Goal: Information Seeking & Learning: Learn about a topic

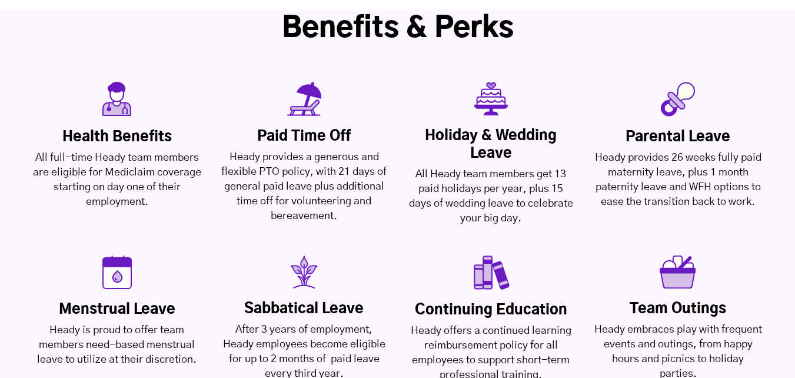
click at [177, 151] on div "All full-time Heady team members are eligible for Mediclaim coverage starting o…" at bounding box center [117, 180] width 170 height 59
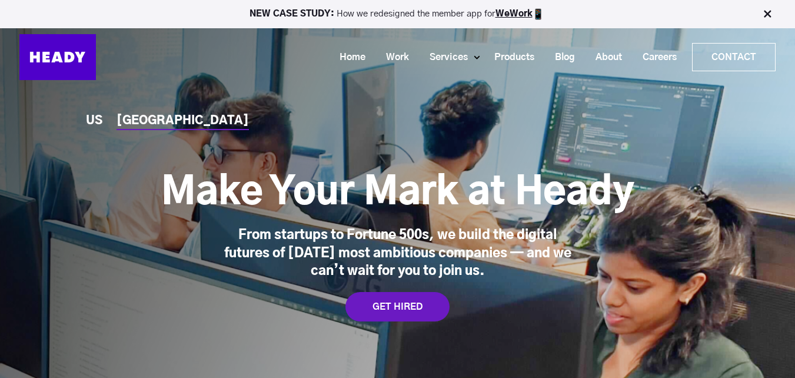
click at [74, 62] on img at bounding box center [57, 57] width 77 height 46
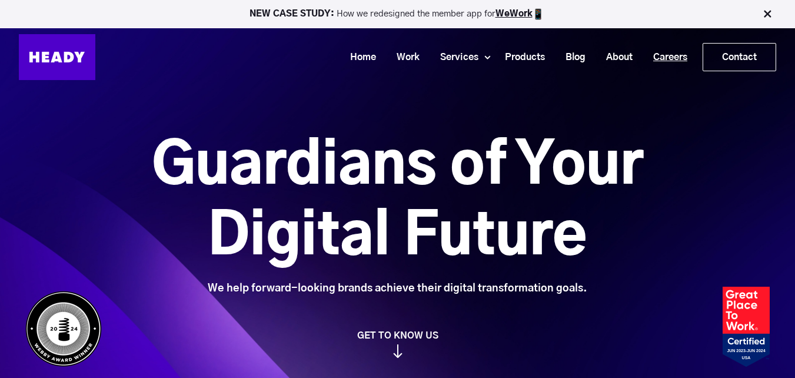
click at [656, 55] on link "Careers" at bounding box center [666, 58] width 55 height 22
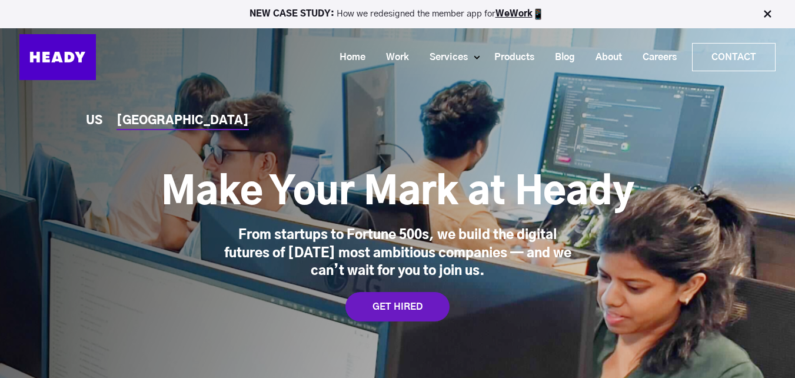
click at [683, 171] on div "Make Your Mark at Heady From startups to Fortune 500s, we build the digital fut…" at bounding box center [397, 212] width 756 height 136
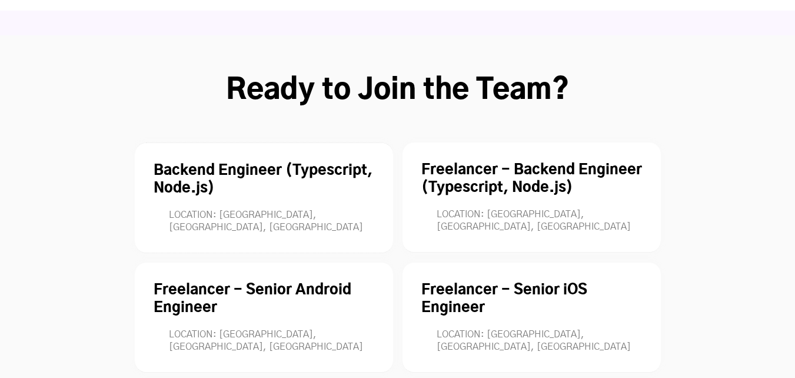
scroll to position [3254, 0]
